Goal: Task Accomplishment & Management: Manage account settings

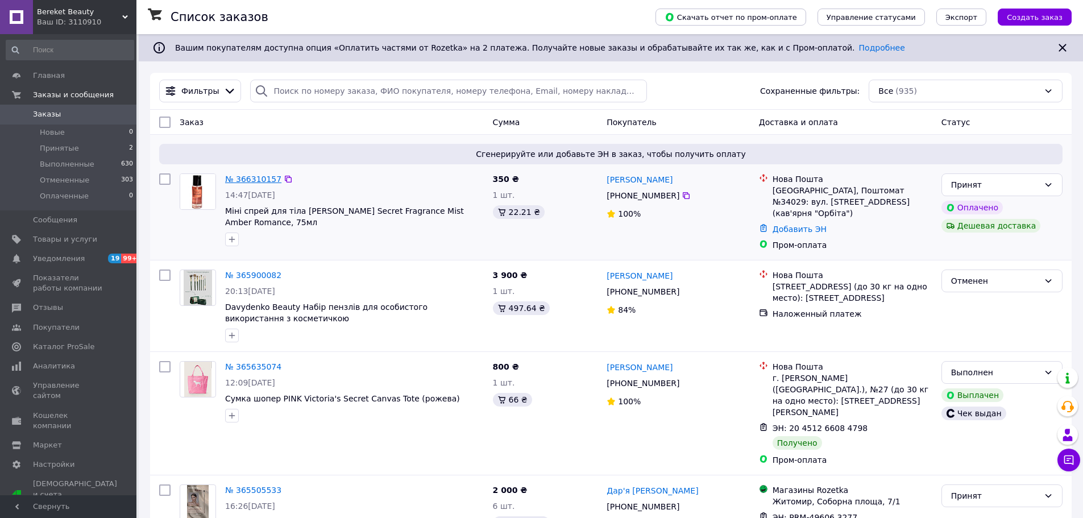
click at [245, 178] on link "№ 366310157" at bounding box center [253, 178] width 56 height 9
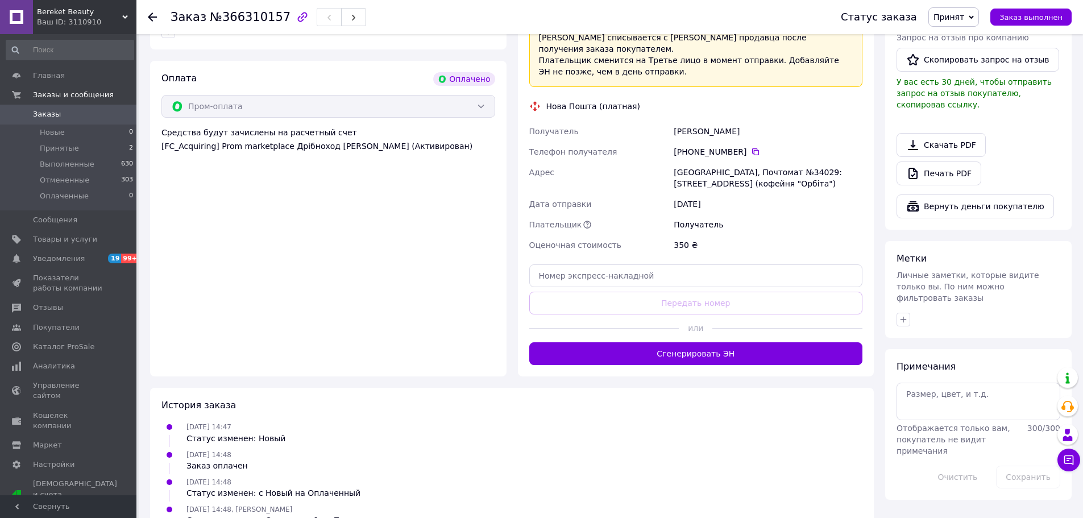
scroll to position [609, 0]
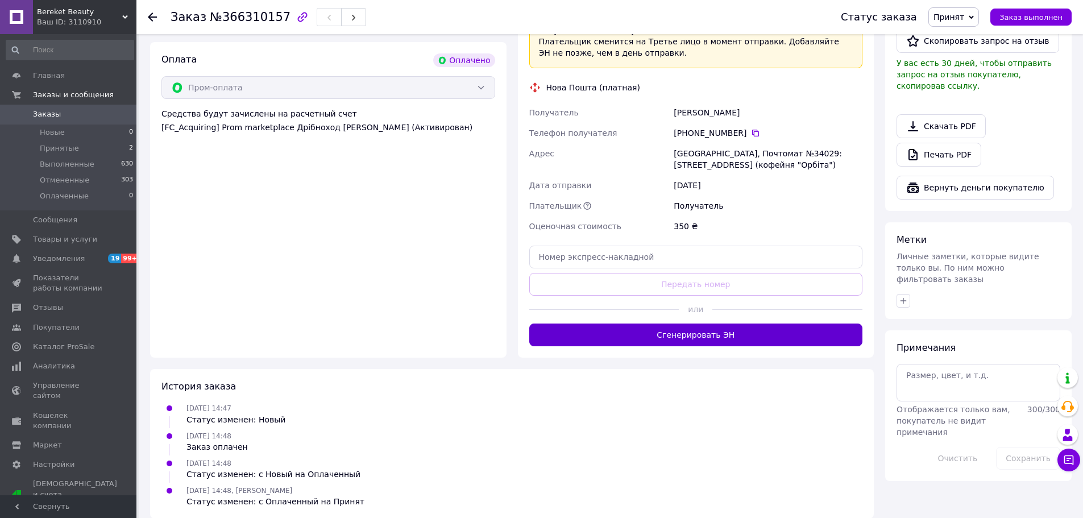
click at [660, 323] on button "Сгенерировать ЭН" at bounding box center [696, 334] width 334 height 23
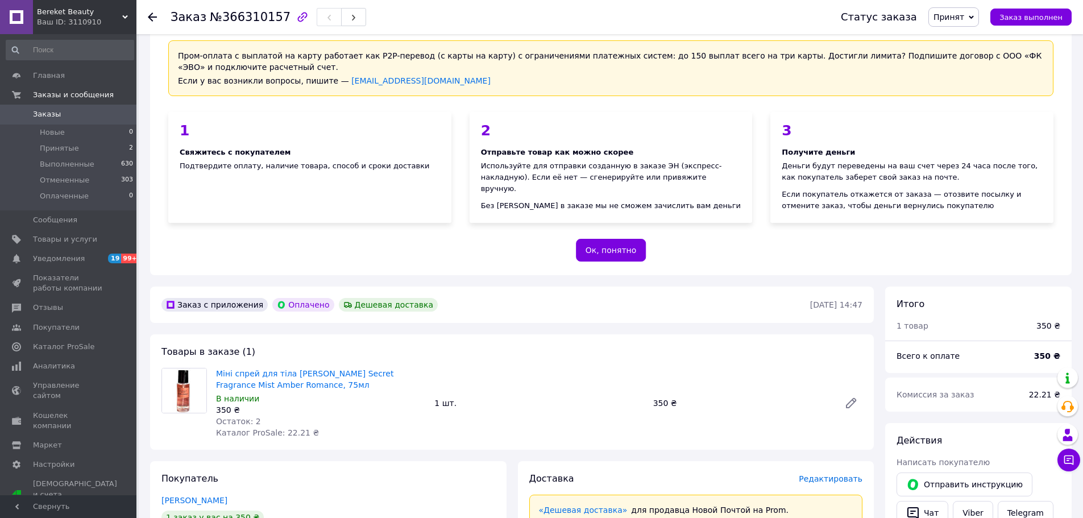
scroll to position [0, 0]
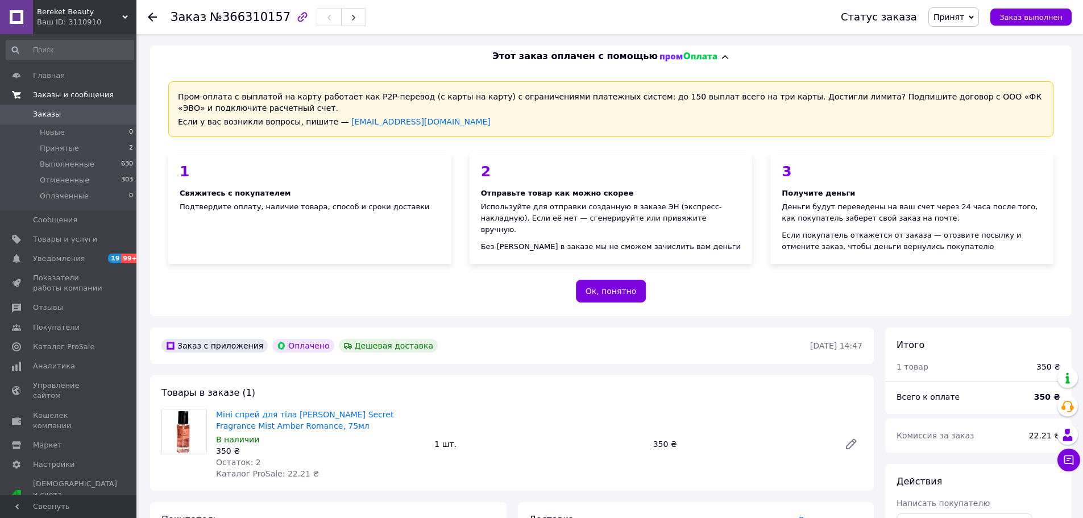
click at [64, 96] on span "Заказы и сообщения" at bounding box center [73, 95] width 81 height 10
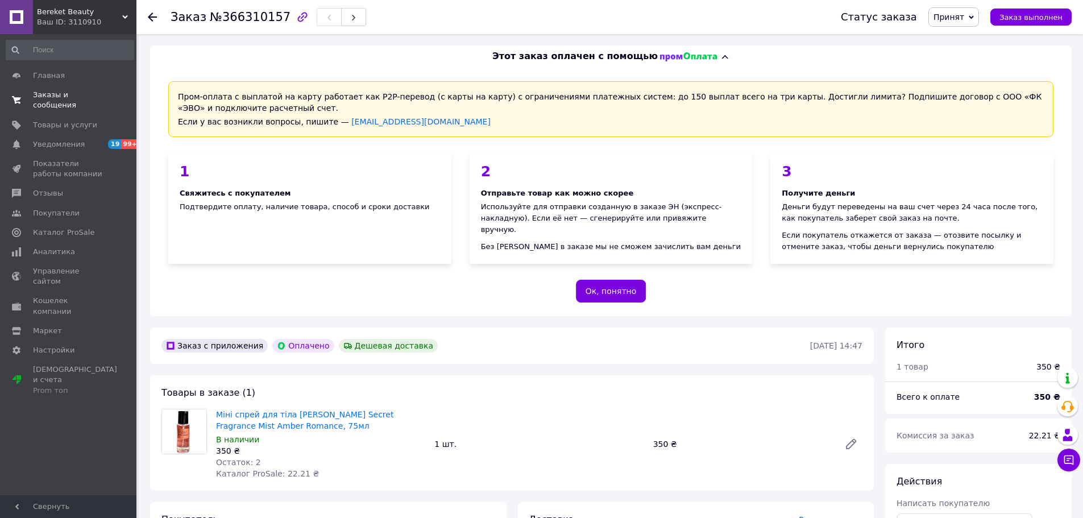
click at [61, 90] on span "Заказы и сообщения" at bounding box center [69, 100] width 72 height 20
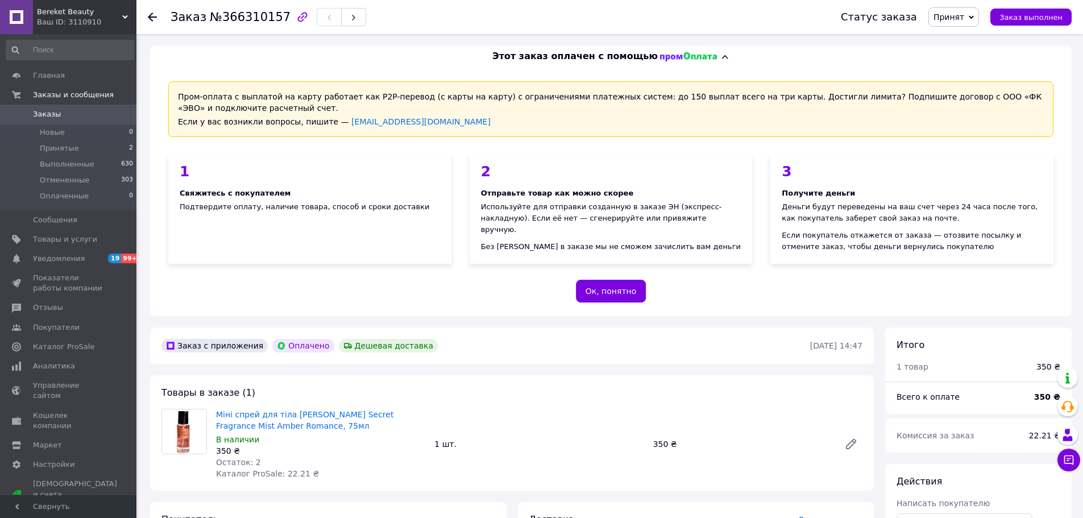
click at [46, 109] on span "Заказы" at bounding box center [47, 114] width 28 height 10
